Goal: Task Accomplishment & Management: Complete application form

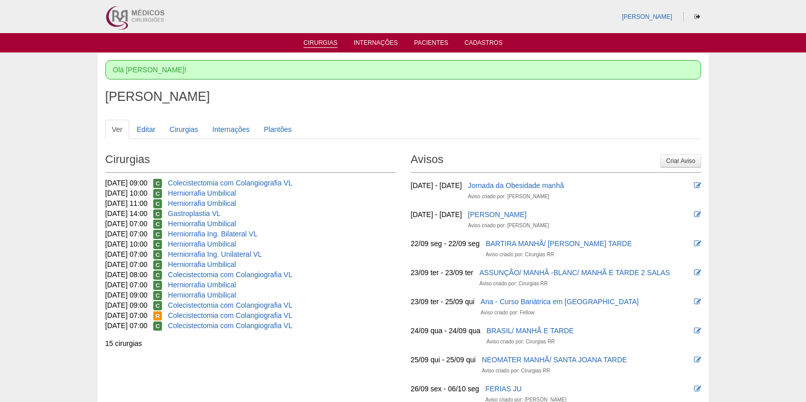
click at [313, 41] on link "Cirurgias" at bounding box center [320, 43] width 34 height 9
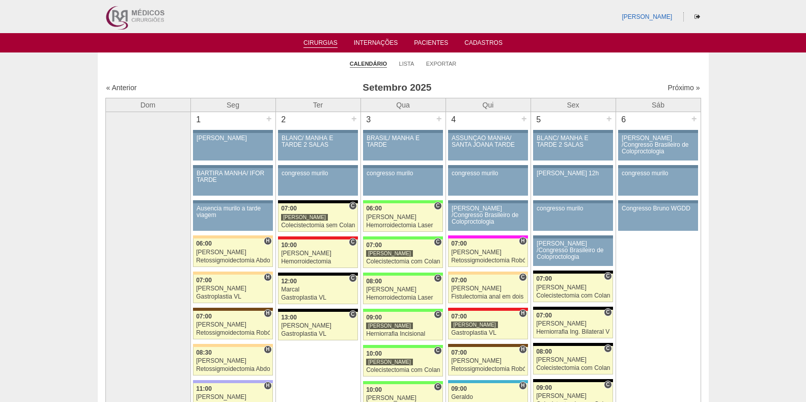
scroll to position [4, 0]
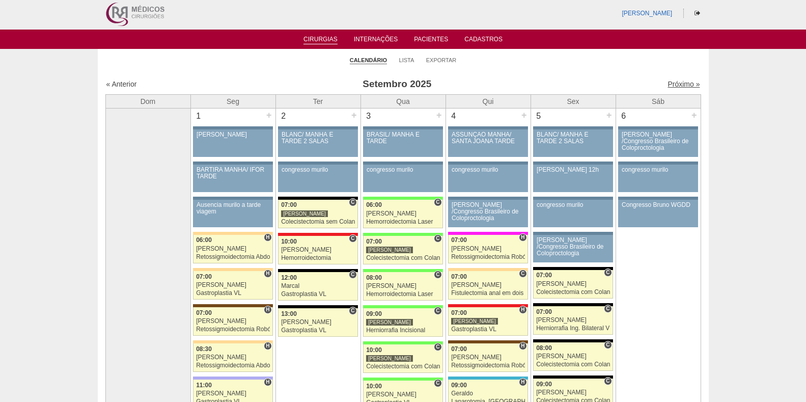
click at [672, 80] on link "Próximo »" at bounding box center [683, 84] width 32 height 8
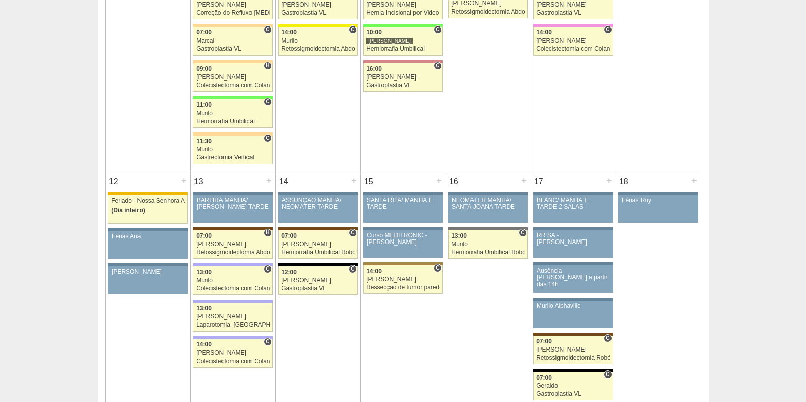
scroll to position [794, 0]
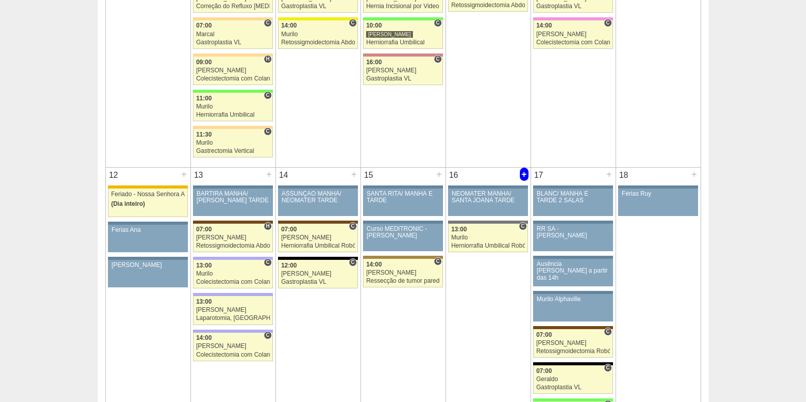
click at [523, 170] on div "+" at bounding box center [524, 173] width 9 height 13
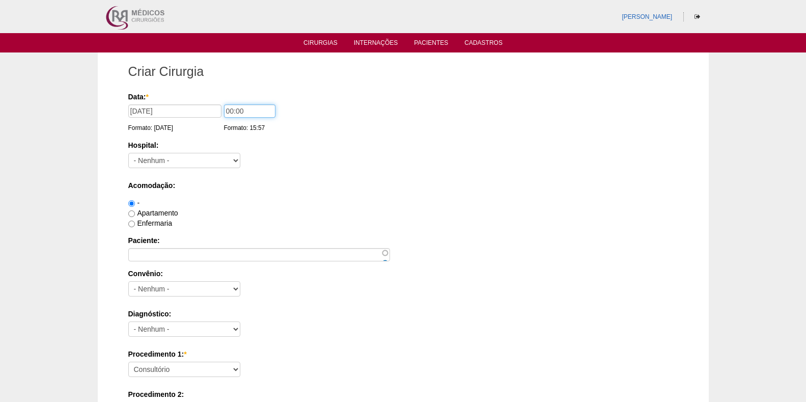
click at [231, 109] on input "00:00" at bounding box center [249, 110] width 51 height 13
type input "07:00"
click at [178, 154] on select "- Nenhum - 9 de Julho Albert Einstein Alvorada América Assunção Bartira Benefic…" at bounding box center [184, 160] width 112 height 15
select select "56"
click at [128, 153] on select "- Nenhum - 9 de Julho Albert Einstein Alvorada América Assunção Bartira Benefic…" at bounding box center [184, 160] width 112 height 15
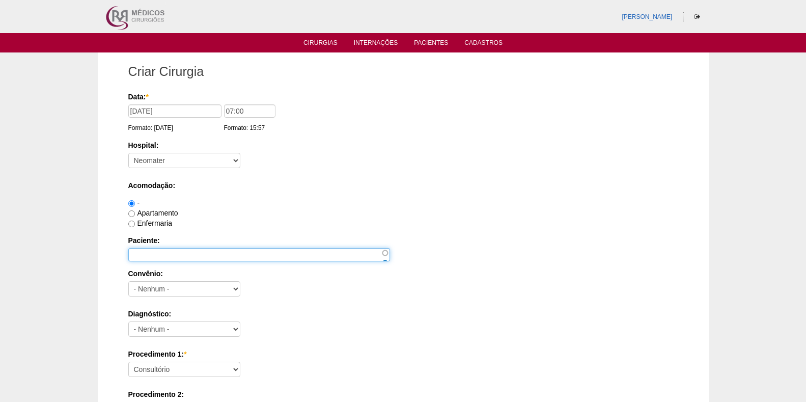
click at [168, 251] on input "Paciente:" at bounding box center [259, 254] width 262 height 13
type input "Clotildes Almeida Correa"
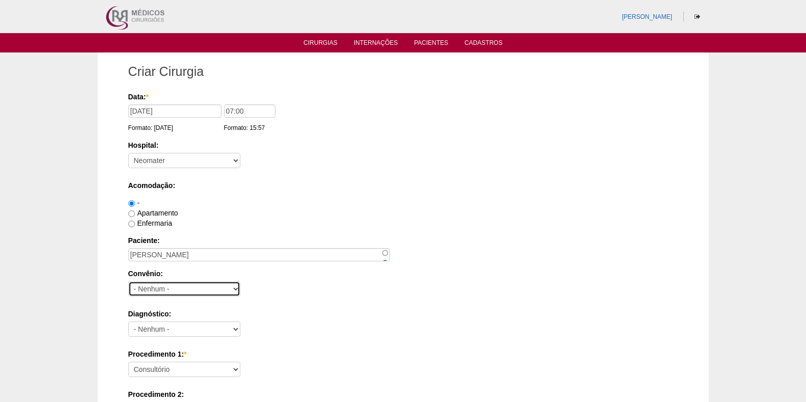
click at [175, 284] on select "- Nenhum - Abet Afresp Allianz Amil Blue Life Caasp Cabesp Caixa de Pensões Car…" at bounding box center [184, 288] width 112 height 15
select select "3747"
click at [128, 281] on select "- Nenhum - Abet Afresp Allianz Amil Blue Life Caasp Cabesp Caixa de Pensões Car…" at bounding box center [184, 288] width 112 height 15
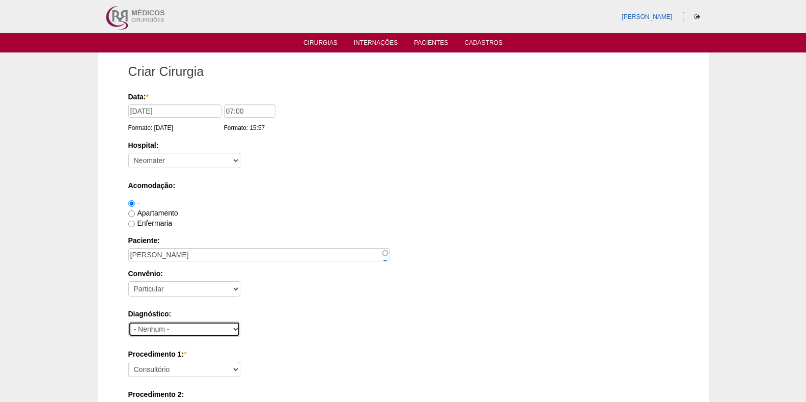
click at [177, 329] on select "- Nenhum - Abdome Agudo Abscesso Hepático Abscesso Perianal Abscesso Peritoneal…" at bounding box center [184, 328] width 112 height 15
select select "3704"
click at [128, 321] on select "- Nenhum - Abdome Agudo Abscesso Hepático Abscesso Perianal Abscesso Peritoneal…" at bounding box center [184, 328] width 112 height 15
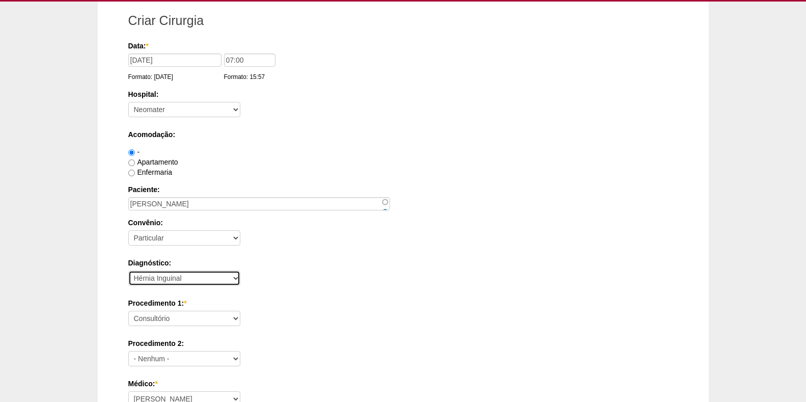
scroll to position [102, 0]
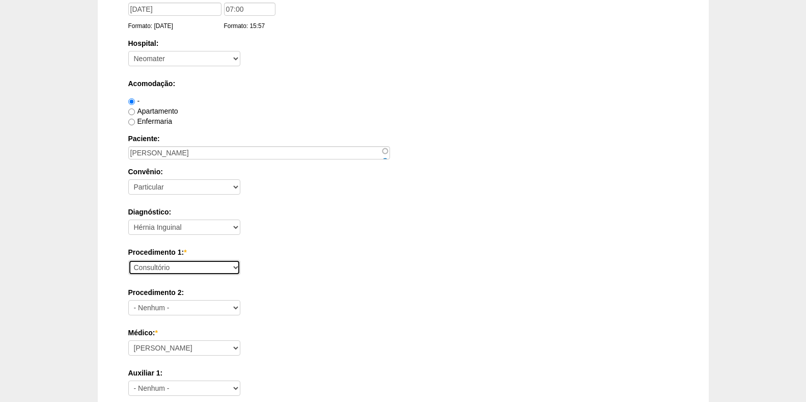
click at [185, 263] on select "Consultório Abscesso Hepático - Drenagem Abscesso perianal Amputação Abdômino P…" at bounding box center [184, 267] width 112 height 15
select select "4910"
click at [128, 260] on select "Consultório Abscesso Hepático - Drenagem Abscesso perianal Amputação Abdômino P…" at bounding box center [184, 267] width 112 height 15
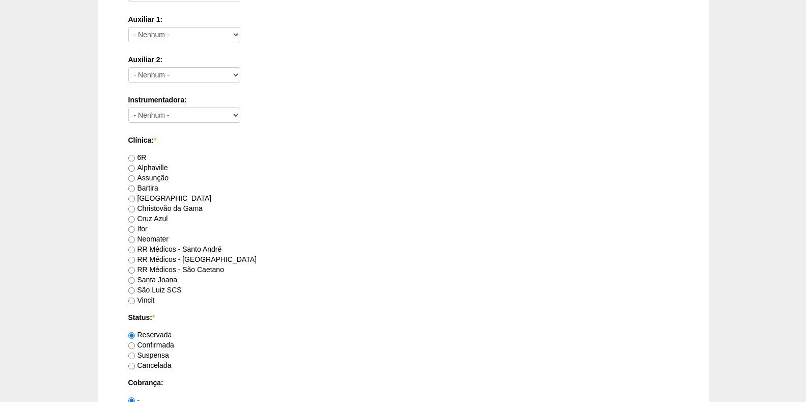
scroll to position [462, 0]
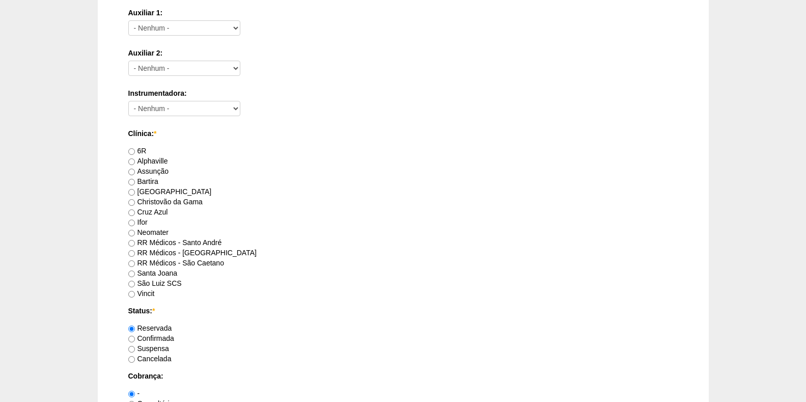
click at [148, 231] on label "Neomater" at bounding box center [148, 232] width 40 height 8
click at [135, 231] on input "Neomater" at bounding box center [131, 233] width 7 height 7
radio input "true"
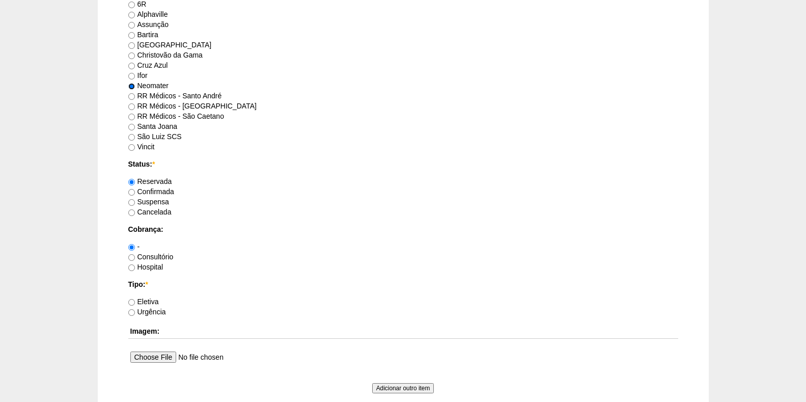
scroll to position [614, 0]
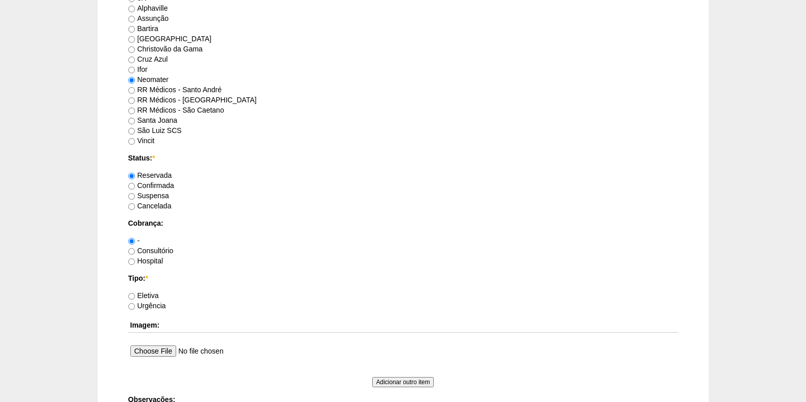
click at [151, 250] on label "Consultório" at bounding box center [150, 250] width 45 height 8
click at [135, 250] on input "Consultório" at bounding box center [131, 251] width 7 height 7
radio input "true"
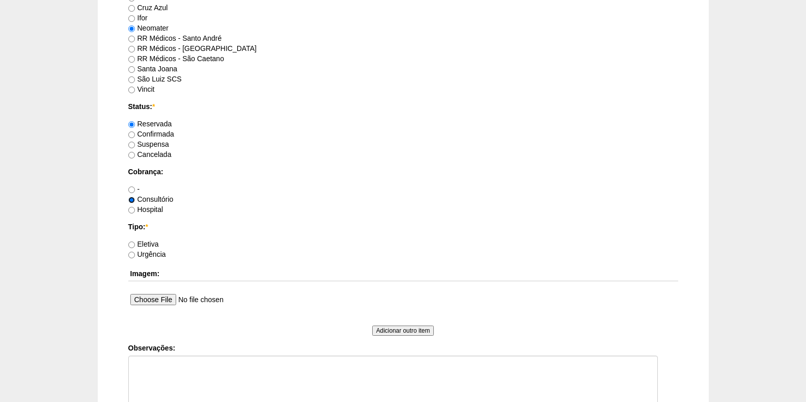
scroll to position [767, 0]
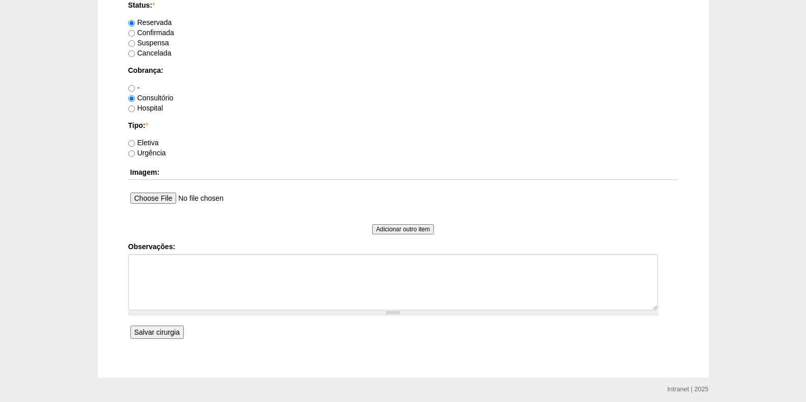
click at [148, 139] on label "Eletiva" at bounding box center [143, 142] width 31 height 8
click at [135, 140] on input "Eletiva" at bounding box center [131, 143] width 7 height 7
radio input "true"
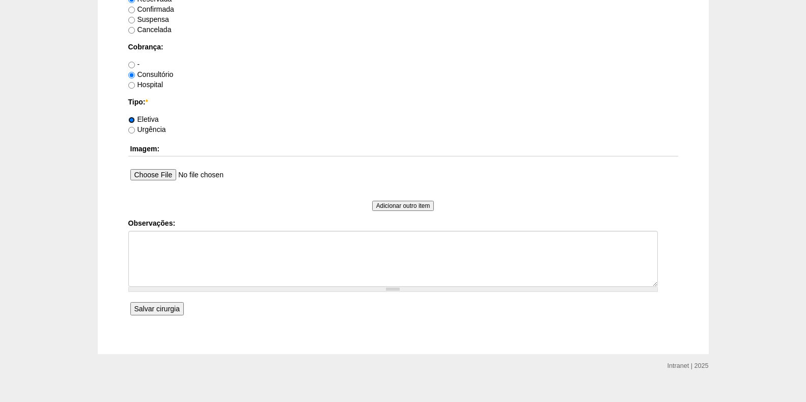
scroll to position [804, 0]
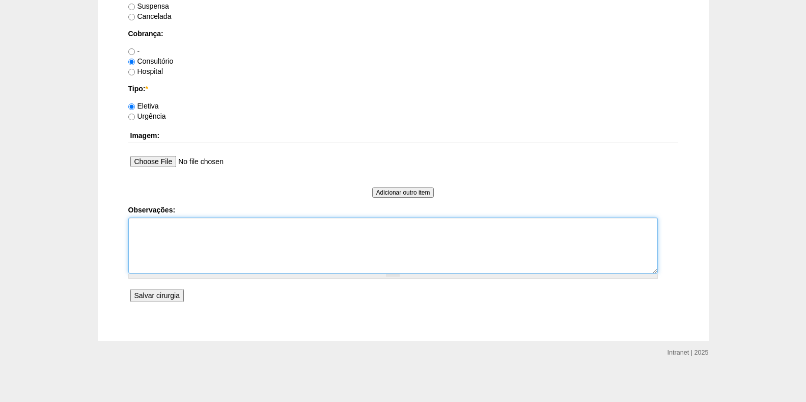
click at [156, 245] on textarea "Observações:" at bounding box center [392, 245] width 529 height 56
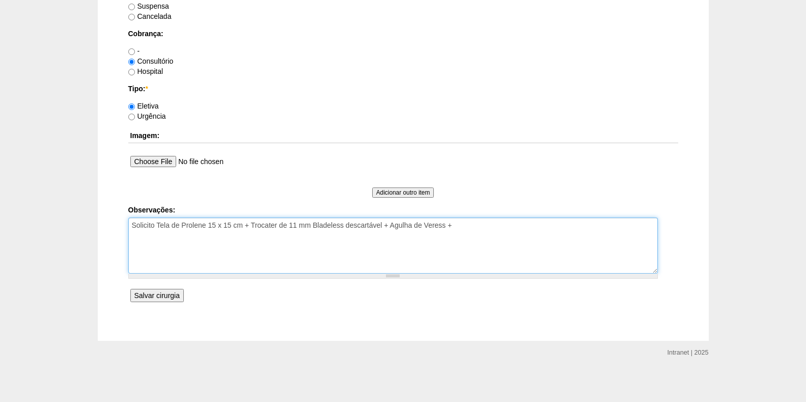
click at [478, 224] on textarea "Solicito Tela de Prolene 15 x 15 cm + Trocater de 11 mm Bladeless descartável +…" at bounding box center [392, 245] width 529 height 56
click at [526, 223] on textarea "Solicito Tela de Prolene 15 x 15 cm + Trocater de 11 mm Bladeless descartável +…" at bounding box center [392, 245] width 529 height 56
type textarea "Solicito Tela de Prolene 15 x 15 cm + Trocater de 11 mm Bladeless descartável +…"
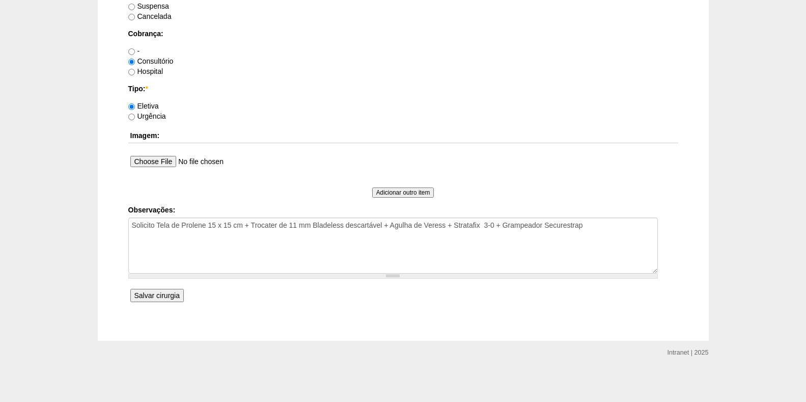
click at [152, 295] on input "Salvar cirurgia" at bounding box center [156, 295] width 53 height 13
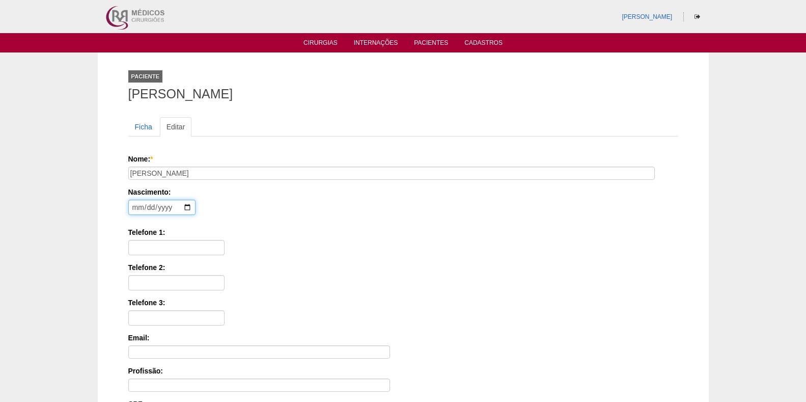
click at [136, 203] on input "date" at bounding box center [161, 207] width 67 height 15
type input "1951-10-09"
click at [168, 254] on input "Telefone 1:" at bounding box center [176, 247] width 96 height 15
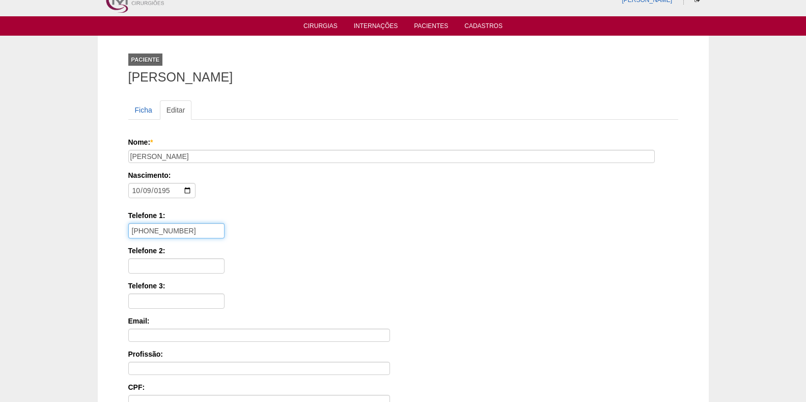
scroll to position [19, 0]
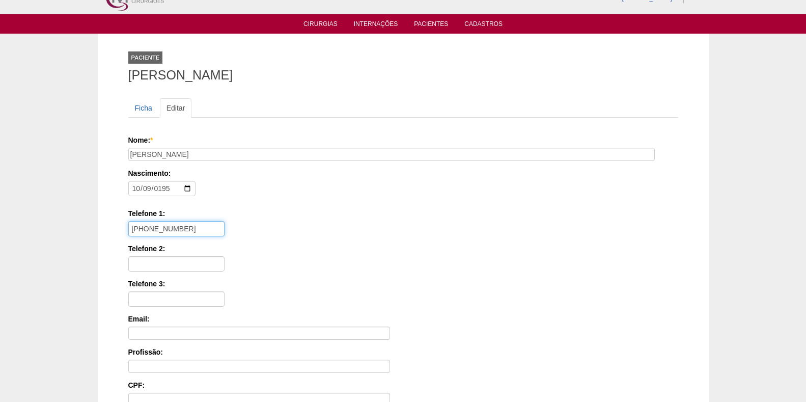
type input "11 4177-2685"
click at [181, 264] on input "Telefone 2:" at bounding box center [176, 263] width 96 height 15
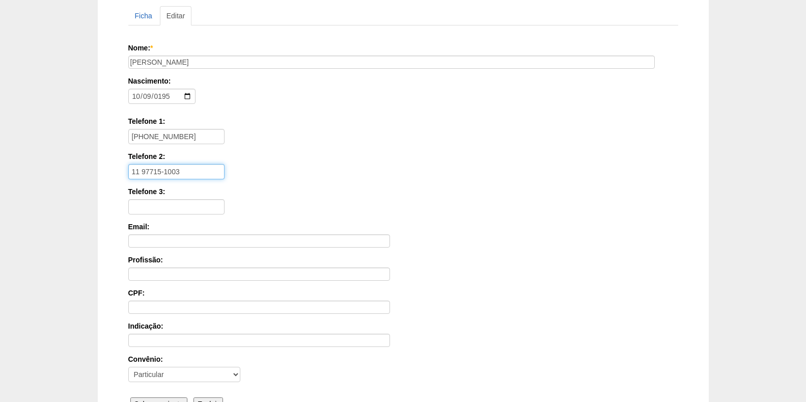
scroll to position [219, 0]
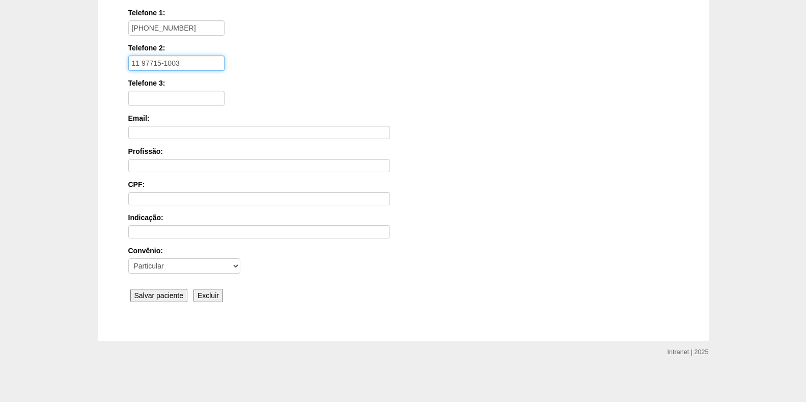
type input "11 97715-1003"
click at [142, 296] on input "Salvar paciente" at bounding box center [159, 295] width 58 height 13
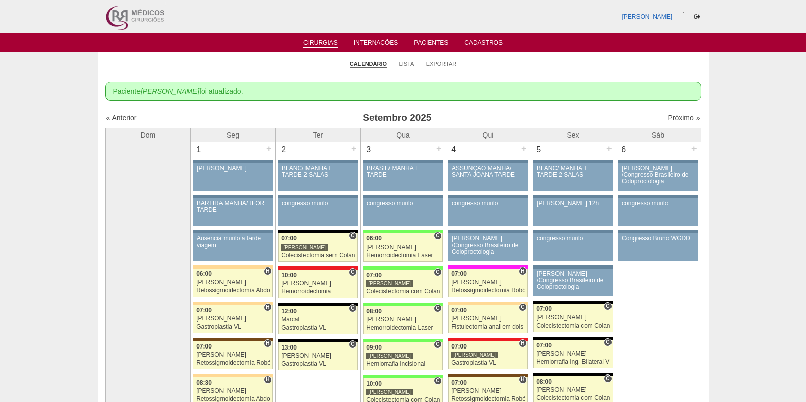
click at [672, 116] on link "Próximo »" at bounding box center [683, 118] width 32 height 8
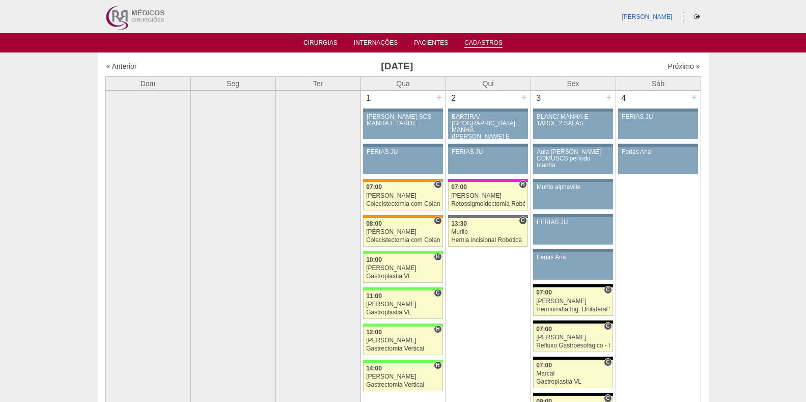
click at [478, 39] on link "Cadastros" at bounding box center [483, 43] width 38 height 9
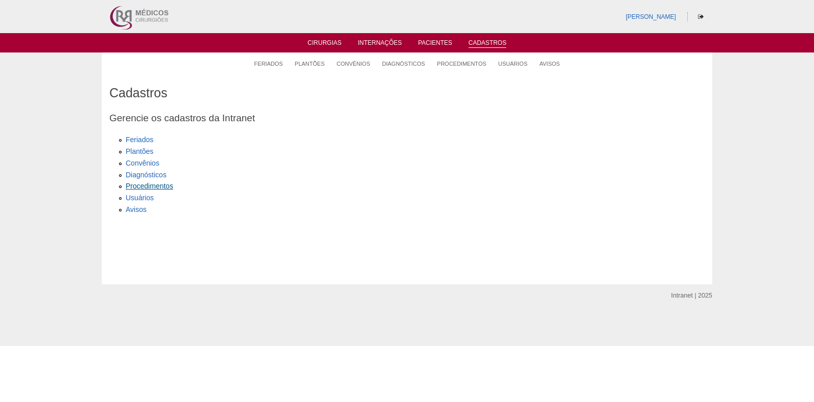
click at [144, 184] on link "Procedimentos" at bounding box center [149, 186] width 47 height 8
click at [147, 184] on link "Procedimentos" at bounding box center [149, 186] width 47 height 8
click at [142, 183] on link "Procedimentos" at bounding box center [149, 186] width 47 height 8
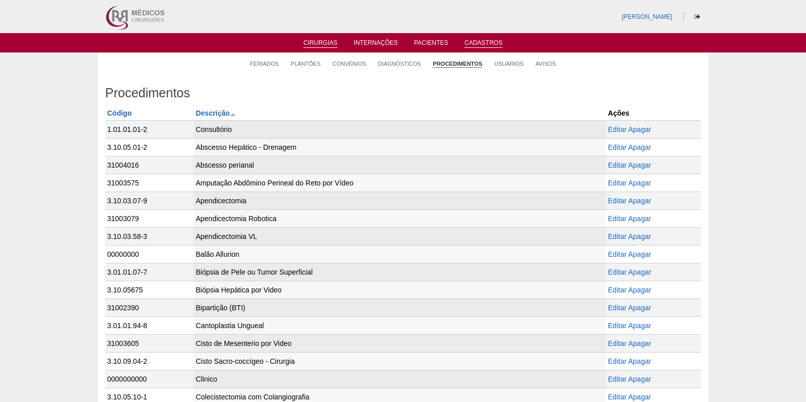
click at [320, 40] on link "Cirurgias" at bounding box center [320, 43] width 34 height 9
